Goal: Navigation & Orientation: Understand site structure

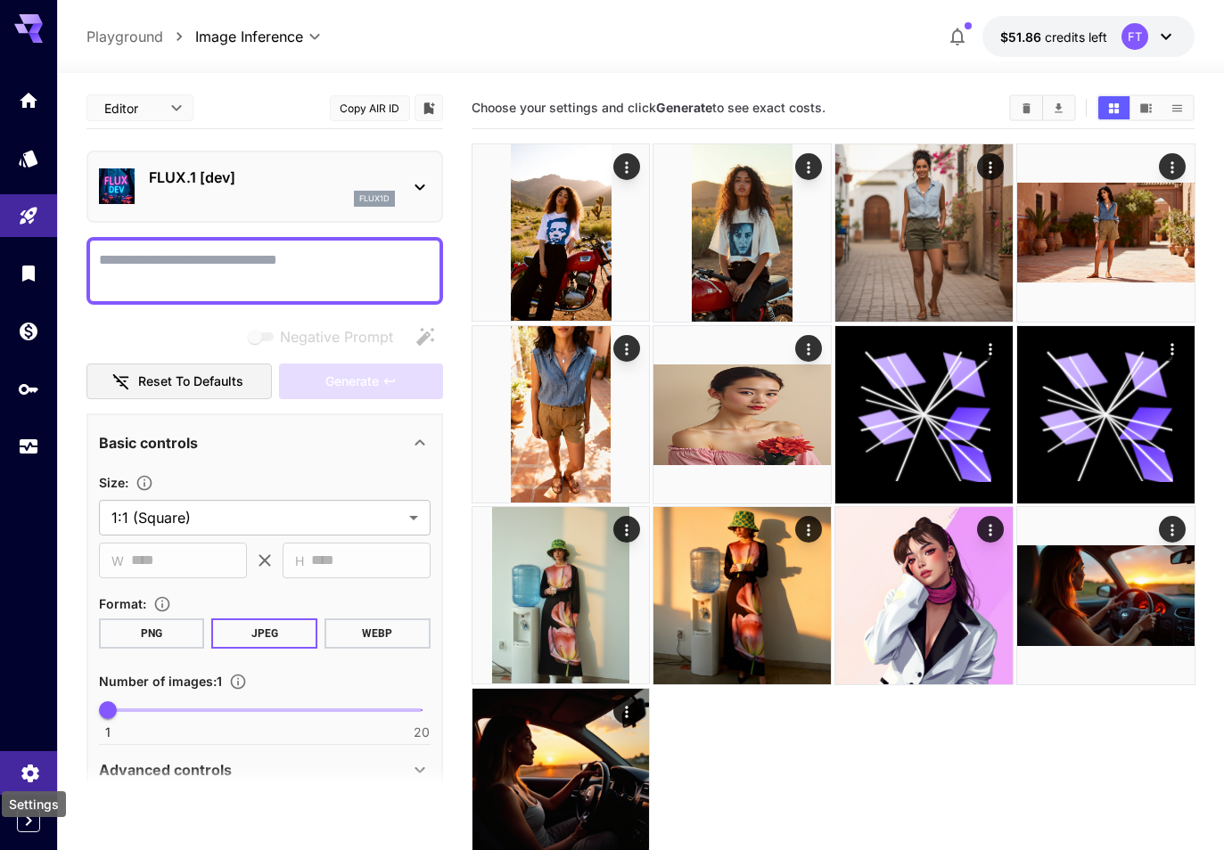
click at [26, 766] on icon "Settings" at bounding box center [30, 768] width 21 height 21
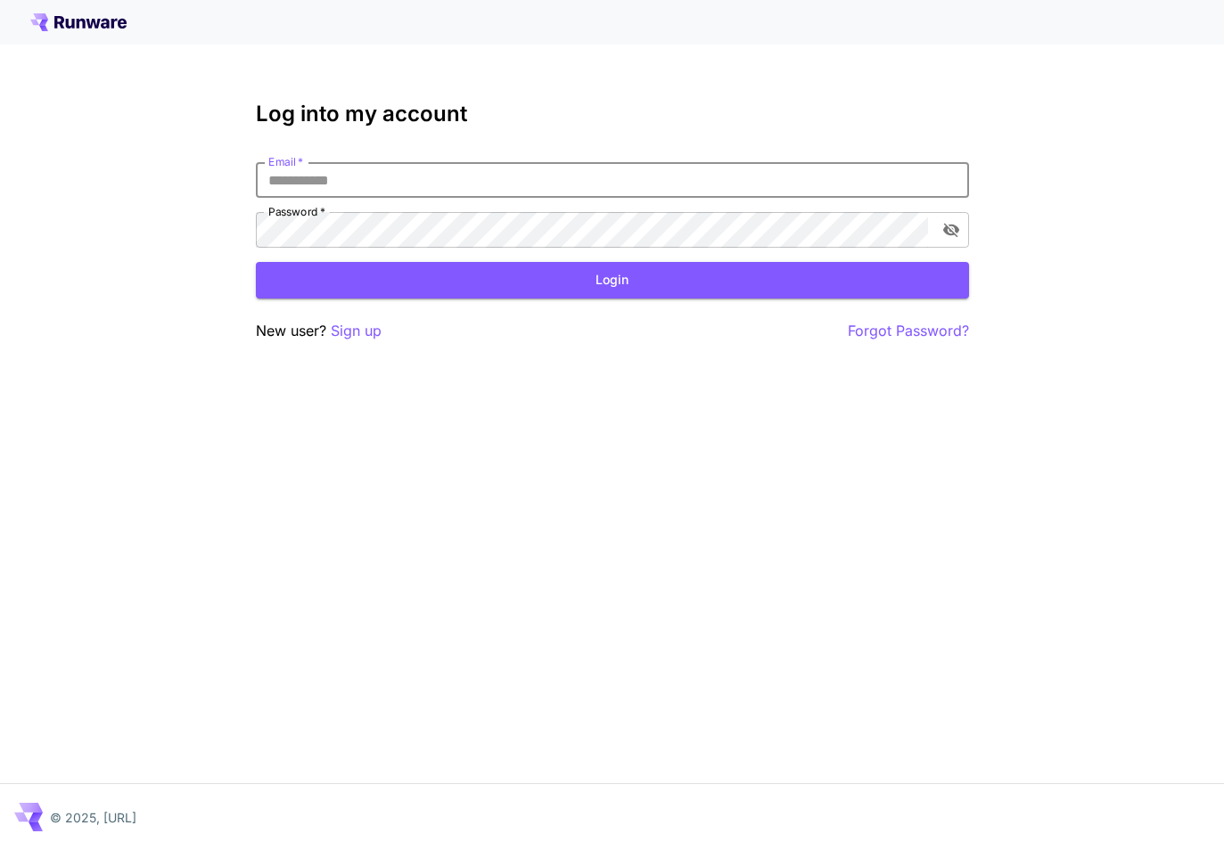
click at [323, 177] on input "Email   *" at bounding box center [612, 180] width 713 height 36
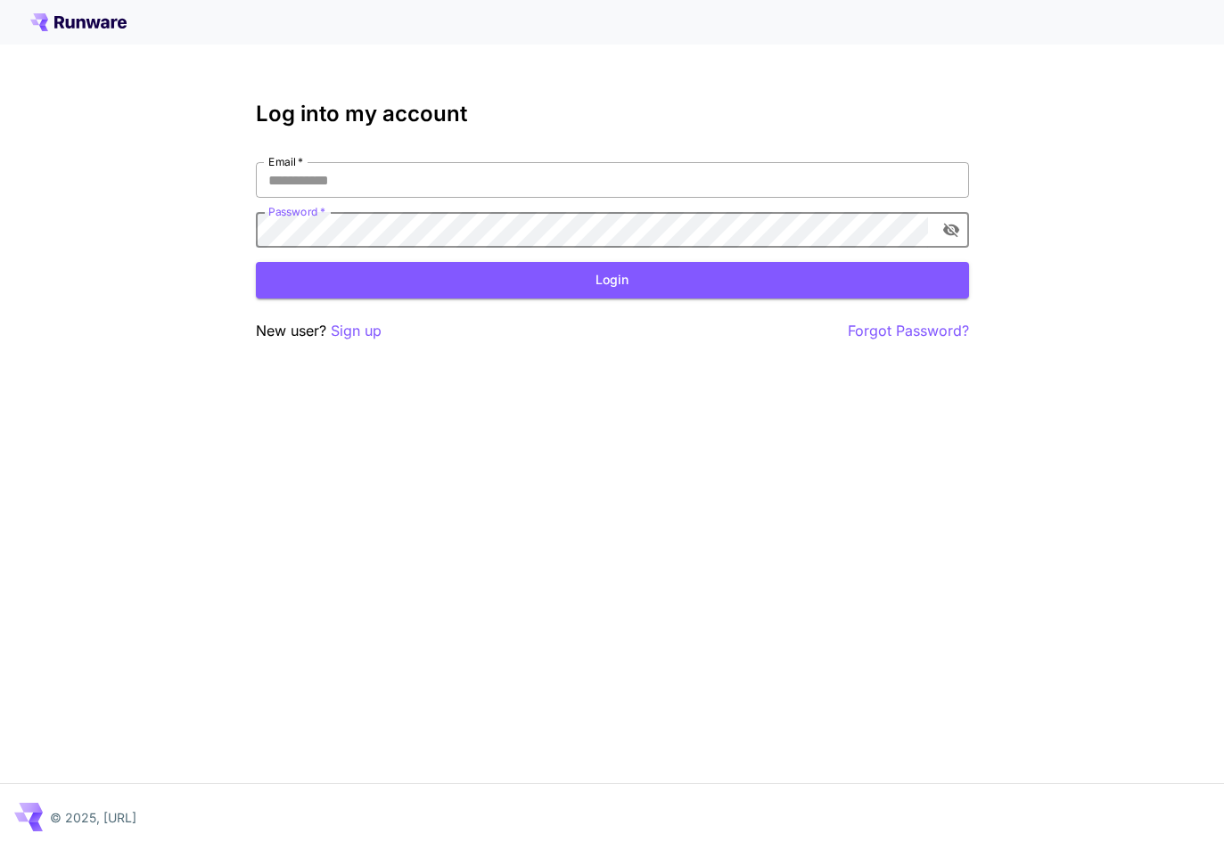
click at [315, 189] on input "Email   *" at bounding box center [612, 180] width 713 height 36
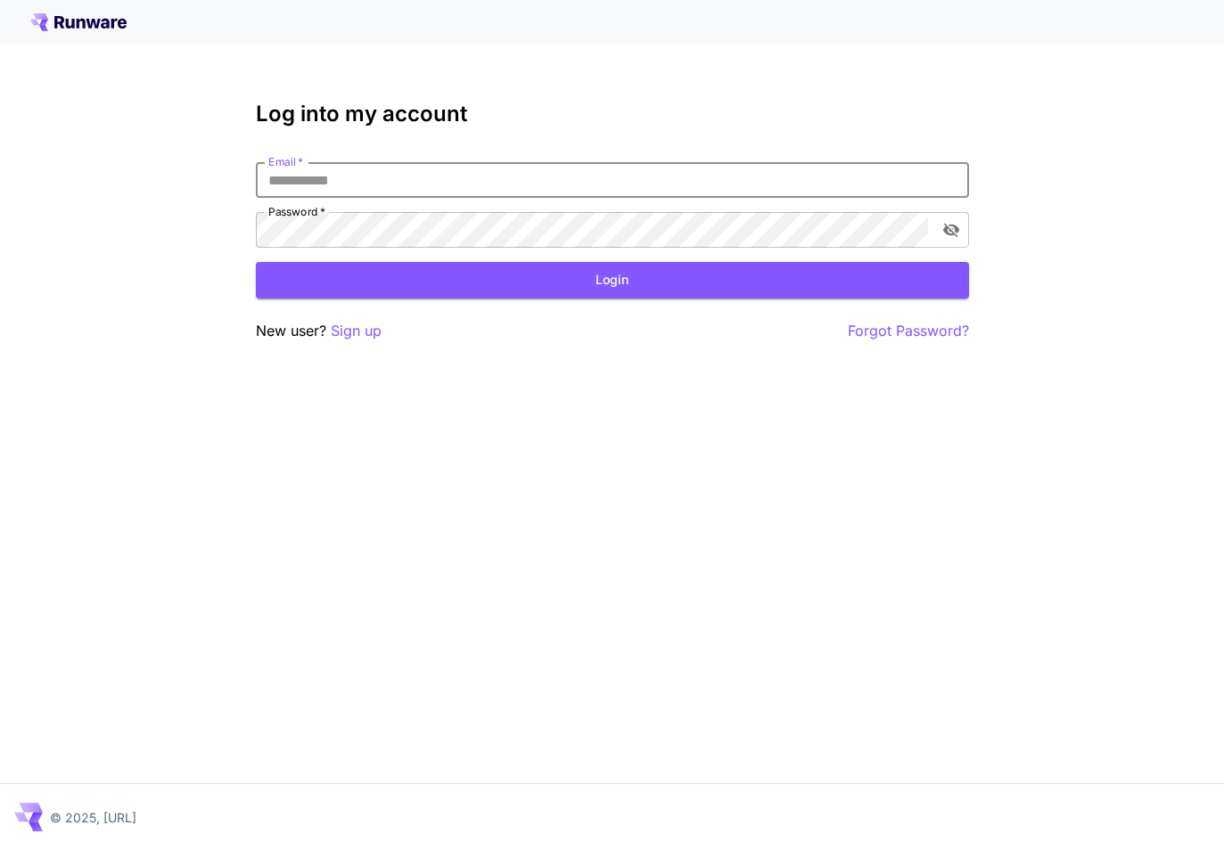
type input "**********"
click at [612, 280] on button "Login" at bounding box center [612, 280] width 713 height 37
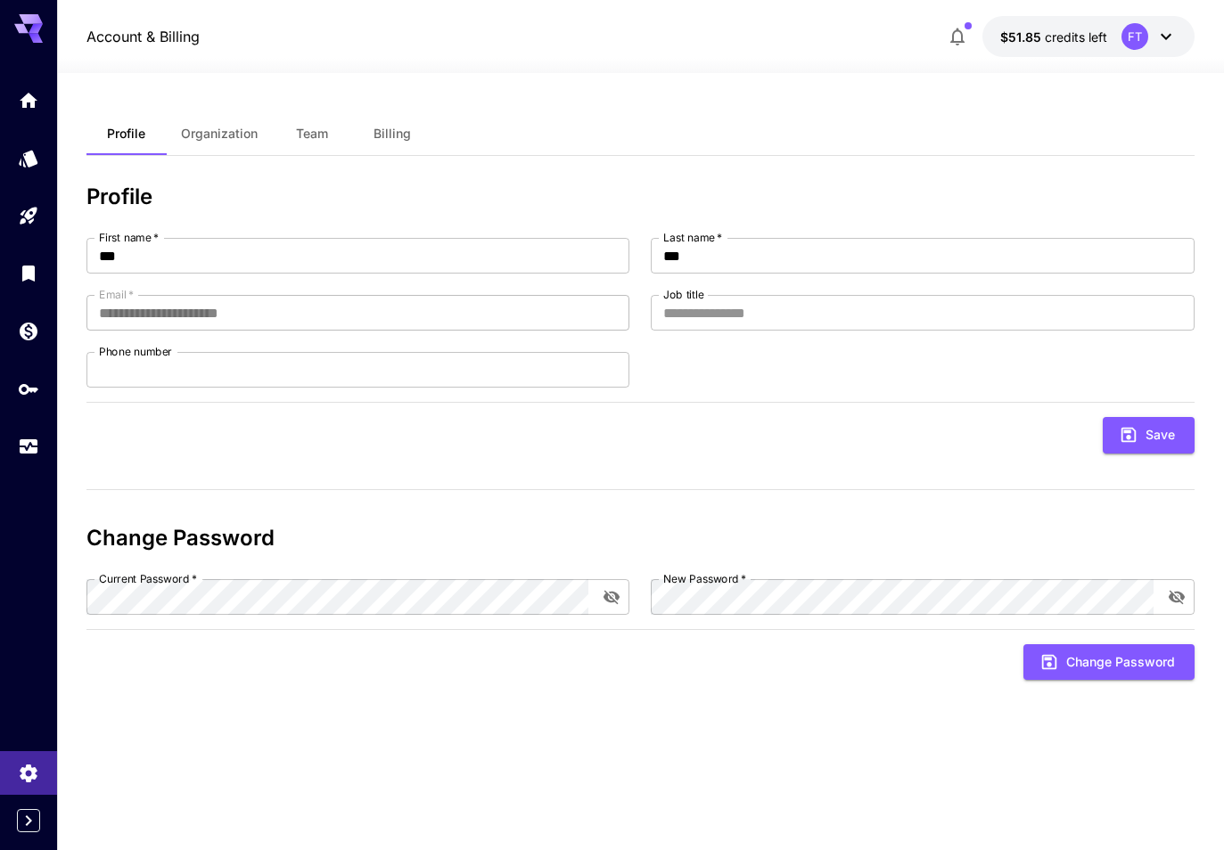
click at [1165, 40] on icon at bounding box center [1165, 36] width 21 height 21
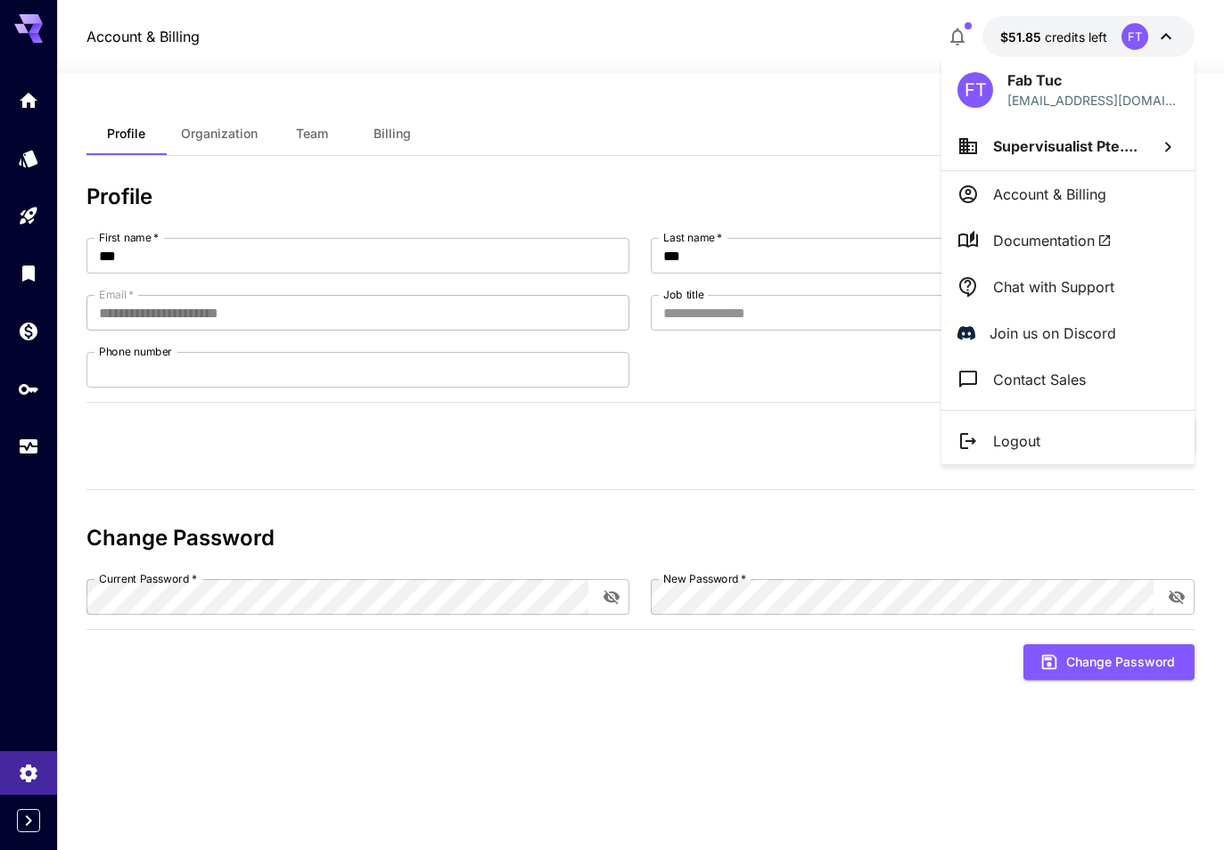
click at [792, 145] on div at bounding box center [612, 425] width 1224 height 850
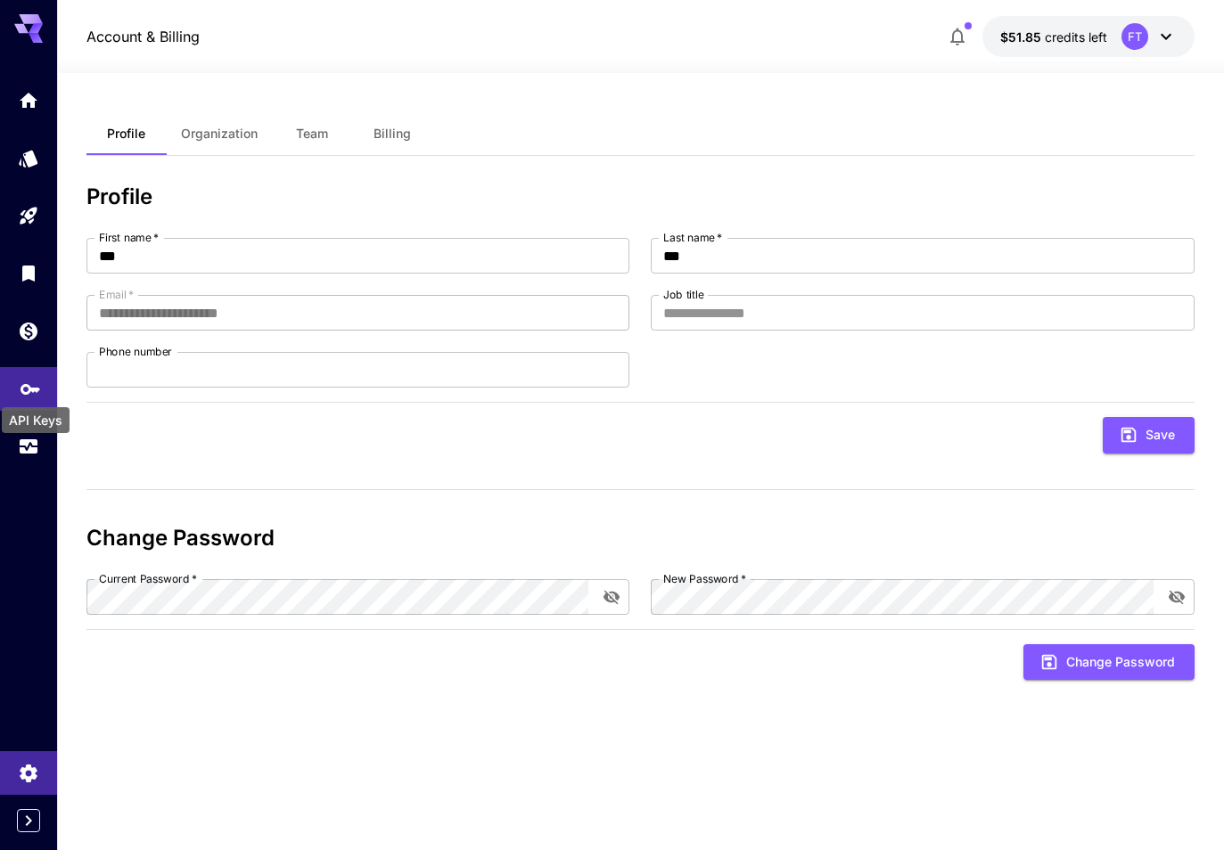
click at [34, 385] on icon "API Keys" at bounding box center [30, 383] width 21 height 21
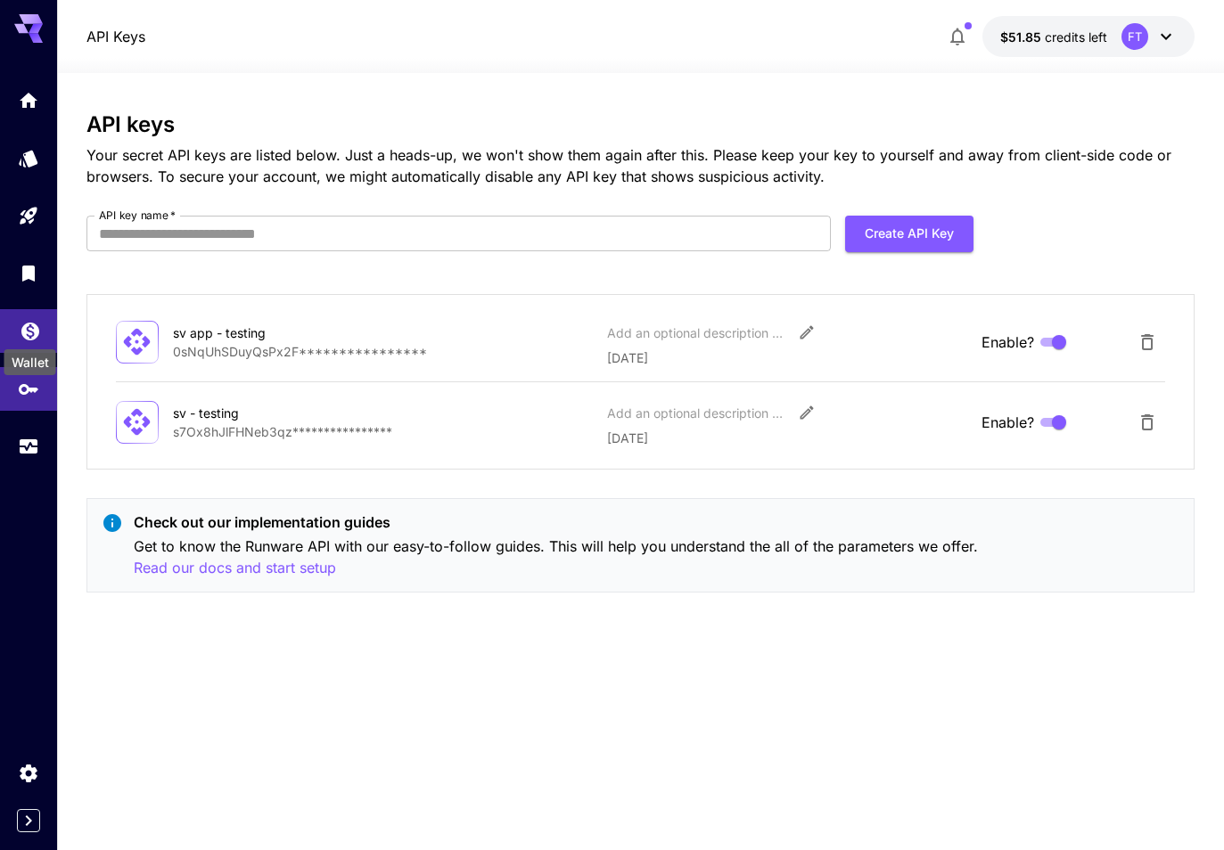
click at [20, 333] on icon "Wallet" at bounding box center [30, 326] width 21 height 21
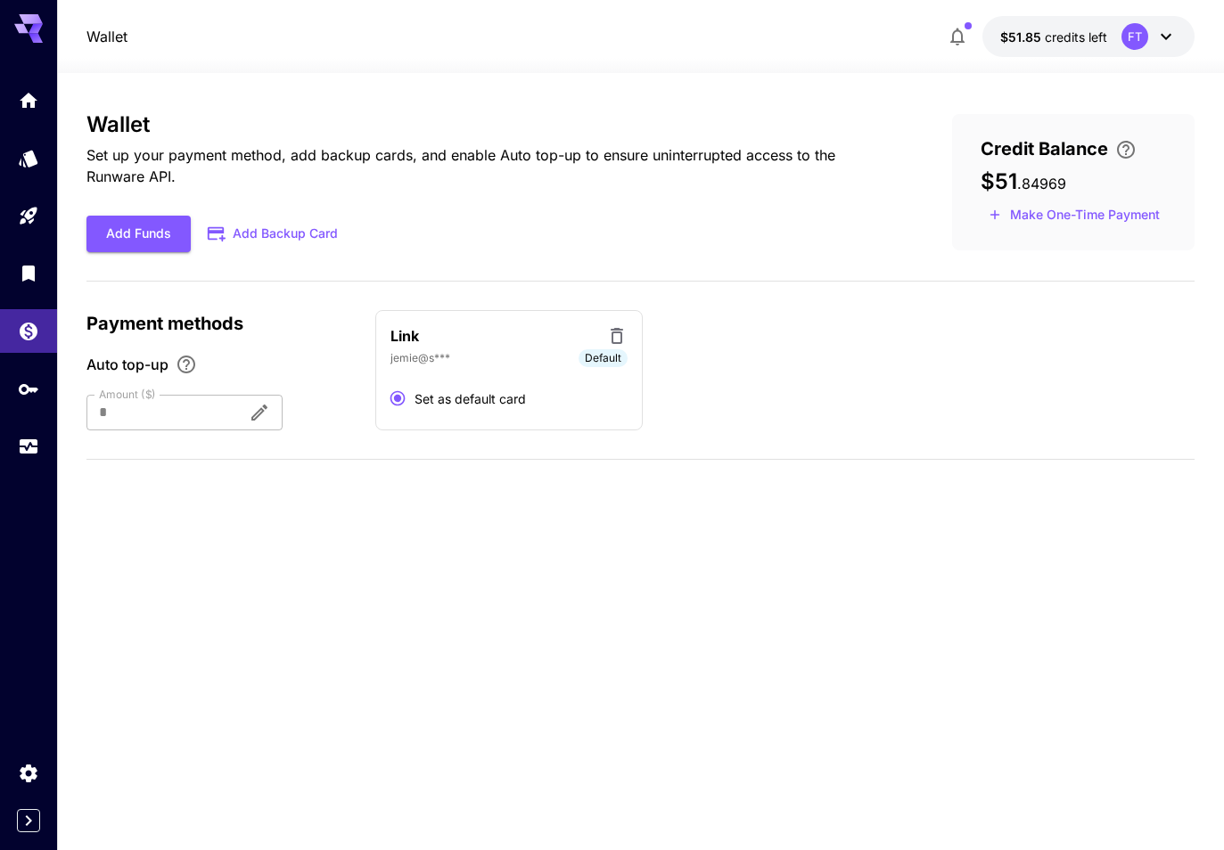
click at [20, 306] on div at bounding box center [28, 273] width 57 height 390
click at [23, 273] on icon "Library" at bounding box center [30, 268] width 21 height 21
